Goal: Navigation & Orientation: Go to known website

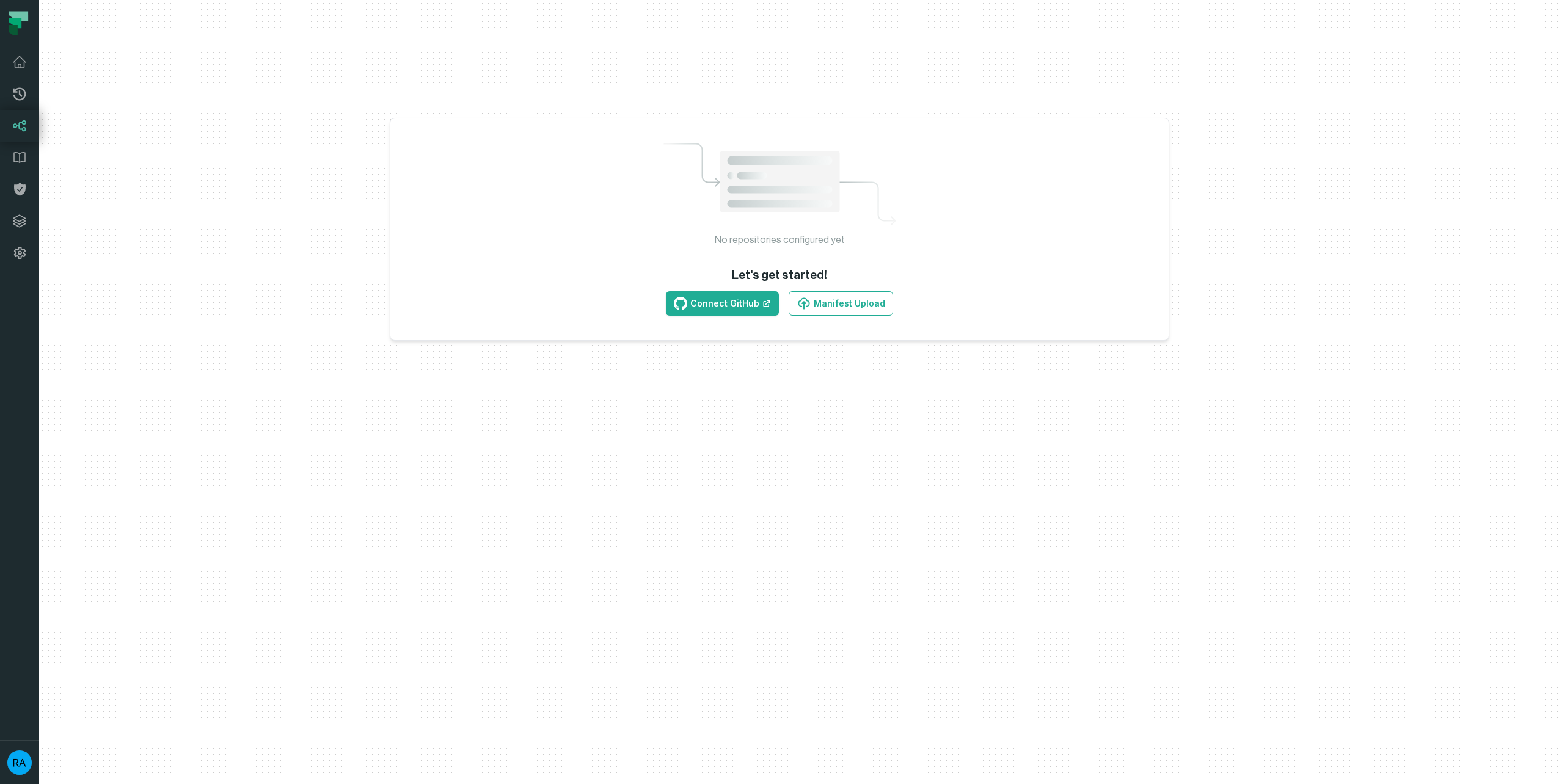
click at [21, 19] on icon at bounding box center [15, 23] width 13 height 11
